Goal: Task Accomplishment & Management: Complete application form

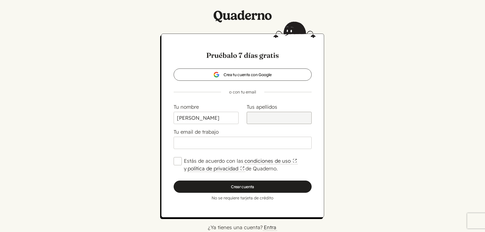
type input "[PERSON_NAME]"
click at [285, 113] on input "Tus apellidos" at bounding box center [279, 118] width 65 height 12
type input "[PERSON_NAME]"
click at [224, 137] on div "Tu email de trabajo" at bounding box center [243, 138] width 138 height 21
click at [223, 137] on input "Tu email de trabajo" at bounding box center [243, 143] width 138 height 12
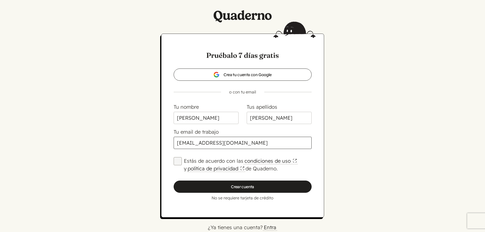
type input "[EMAIL_ADDRESS][DOMAIN_NAME]"
click at [175, 162] on input "Estás de acuerdo con las condiciones de uso y política de privacidad de Quadern…" at bounding box center [178, 161] width 8 height 8
checkbox input "true"
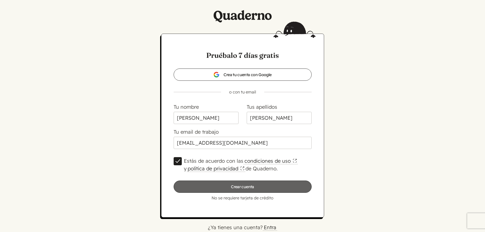
click at [260, 187] on input "Crear cuenta" at bounding box center [243, 187] width 138 height 12
type input "Por favor, espera…"
